Goal: Information Seeking & Learning: Find specific page/section

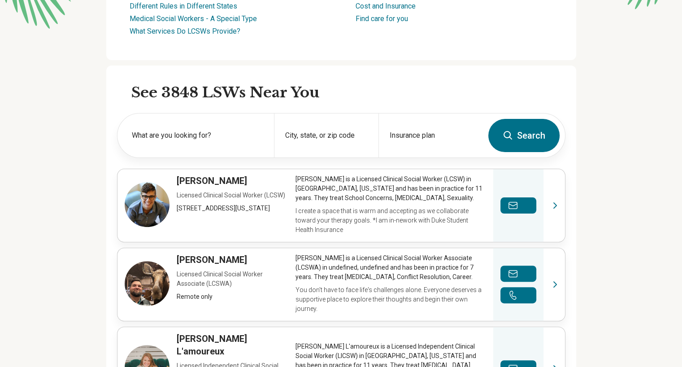
scroll to position [224, 0]
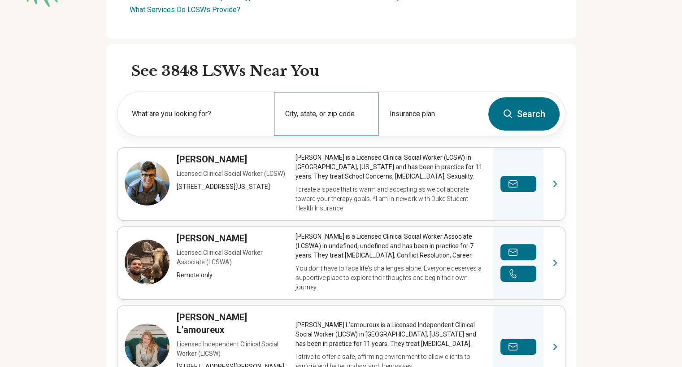
click at [312, 112] on div "City, state, or zip code" at bounding box center [326, 114] width 104 height 44
click at [332, 110] on div "City, state, or zip code" at bounding box center [326, 114] width 104 height 44
drag, startPoint x: 364, startPoint y: 115, endPoint x: 286, endPoint y: 114, distance: 77.5
click at [285, 110] on div "City, state, or zip code" at bounding box center [326, 114] width 104 height 44
type input "*****"
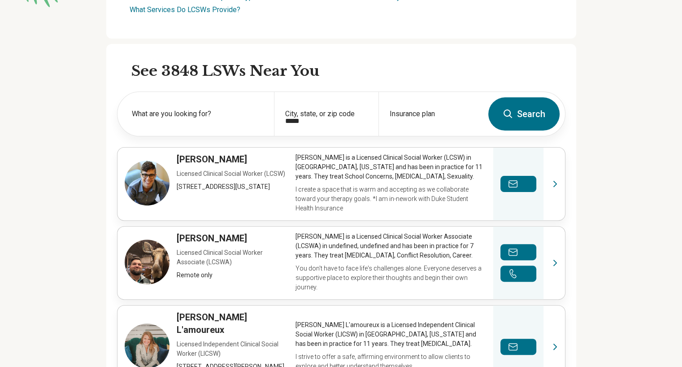
click at [537, 115] on button "Search" at bounding box center [523, 113] width 71 height 33
